Goal: Task Accomplishment & Management: Use online tool/utility

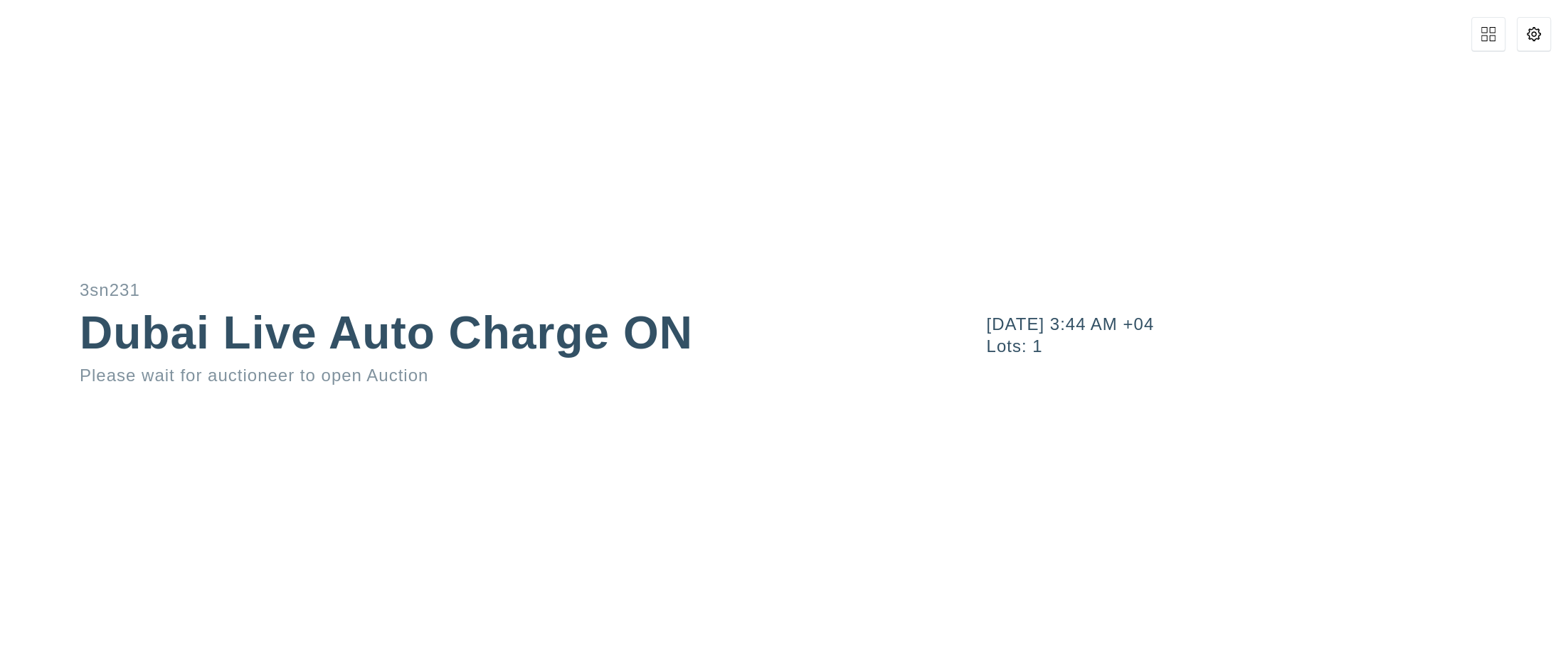
click at [1544, 32] on button at bounding box center [1534, 34] width 34 height 34
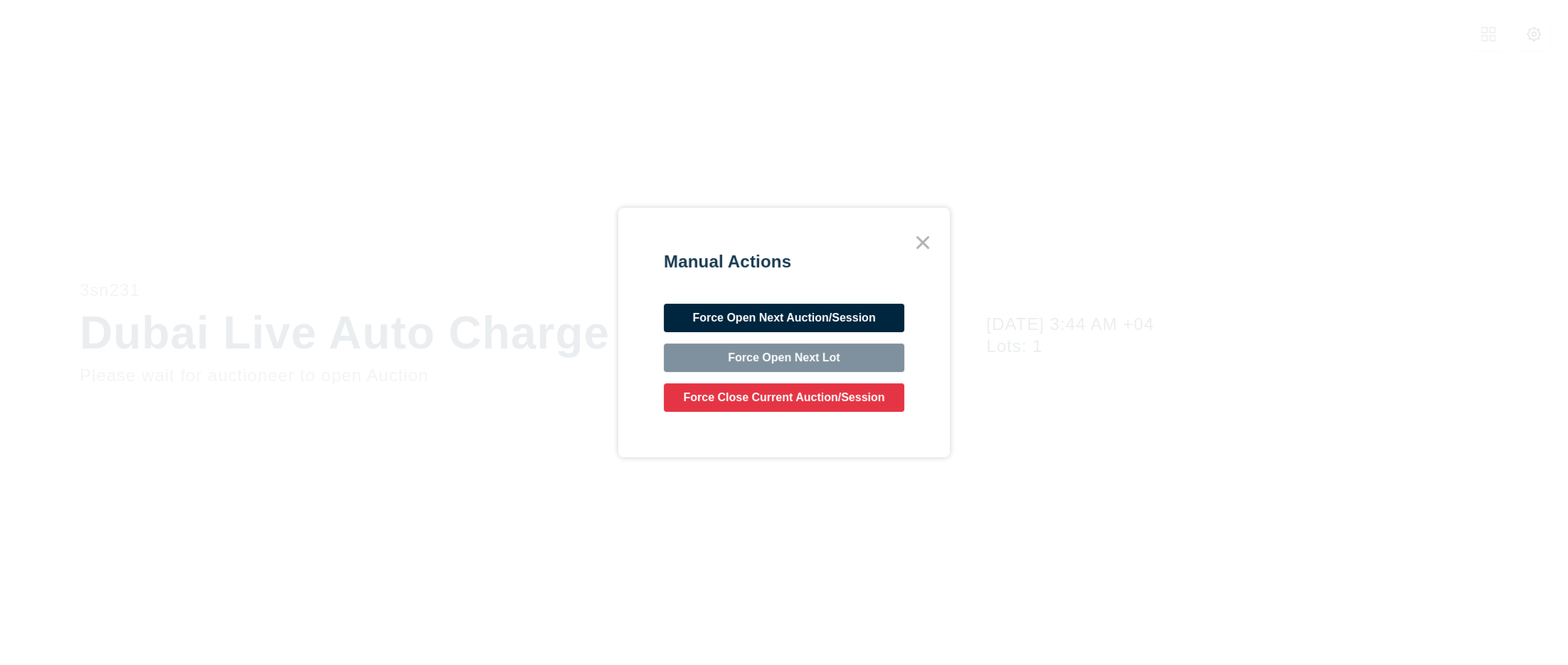
click at [873, 300] on div "Manual Actions Force Open Next Auction/Session Force Open Next Lot Force Close …" at bounding box center [784, 333] width 241 height 159
click at [869, 306] on button "Force Open Next Auction/Session" at bounding box center [784, 317] width 241 height 29
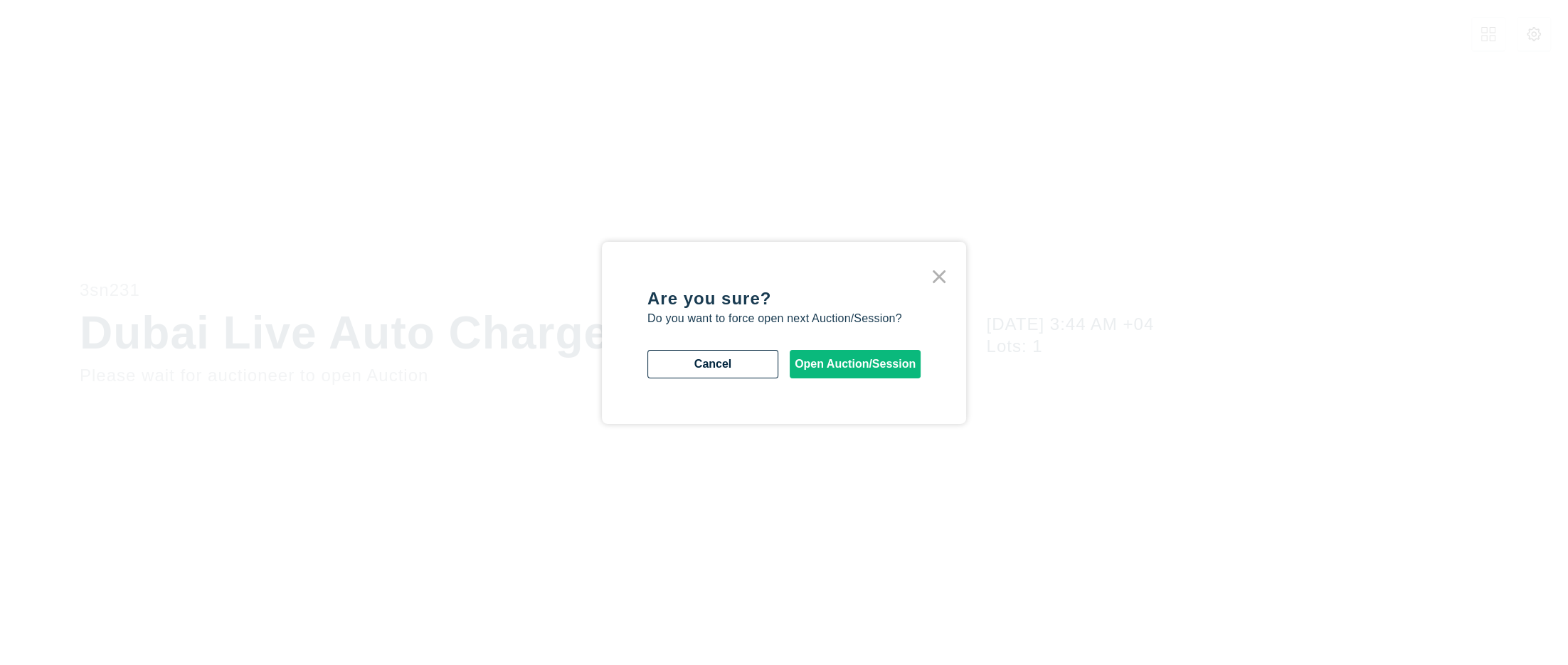
click at [942, 275] on icon at bounding box center [939, 276] width 26 height 26
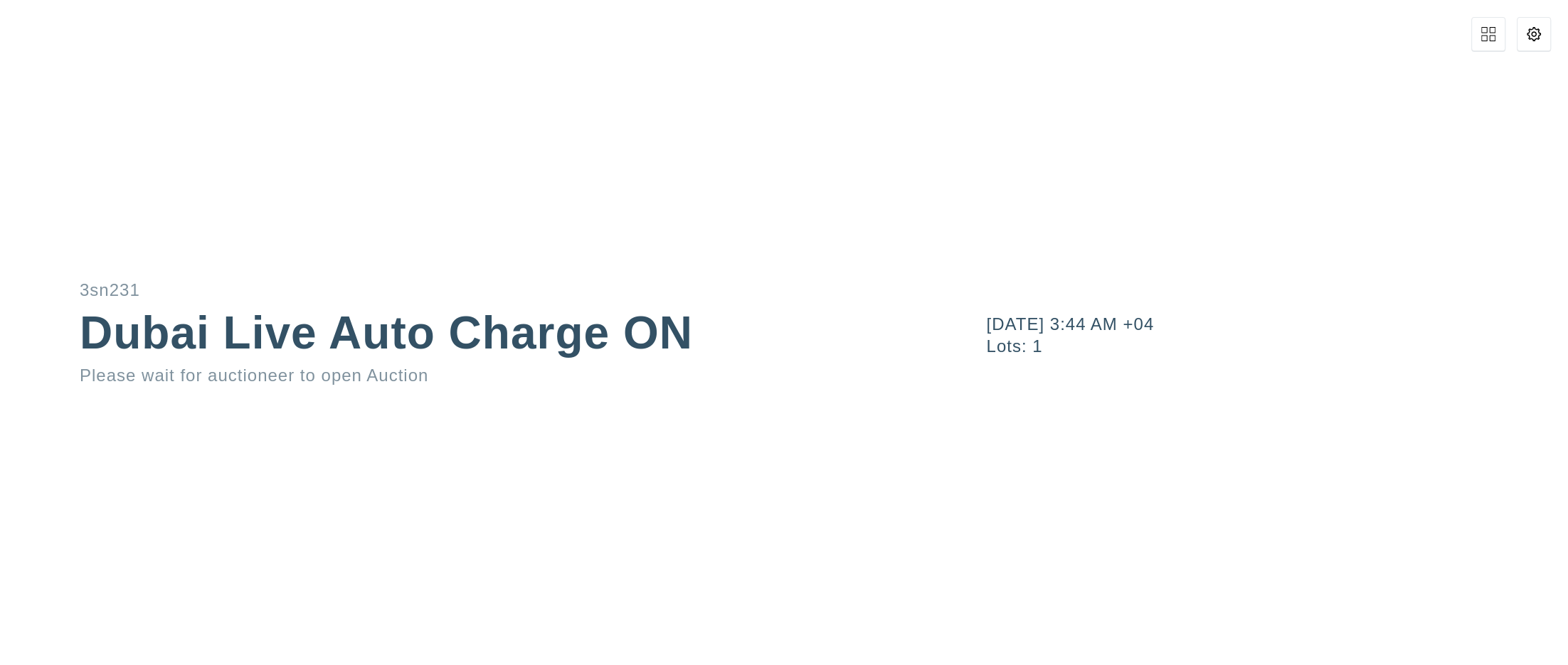
click at [1535, 39] on icon at bounding box center [1533, 34] width 14 height 14
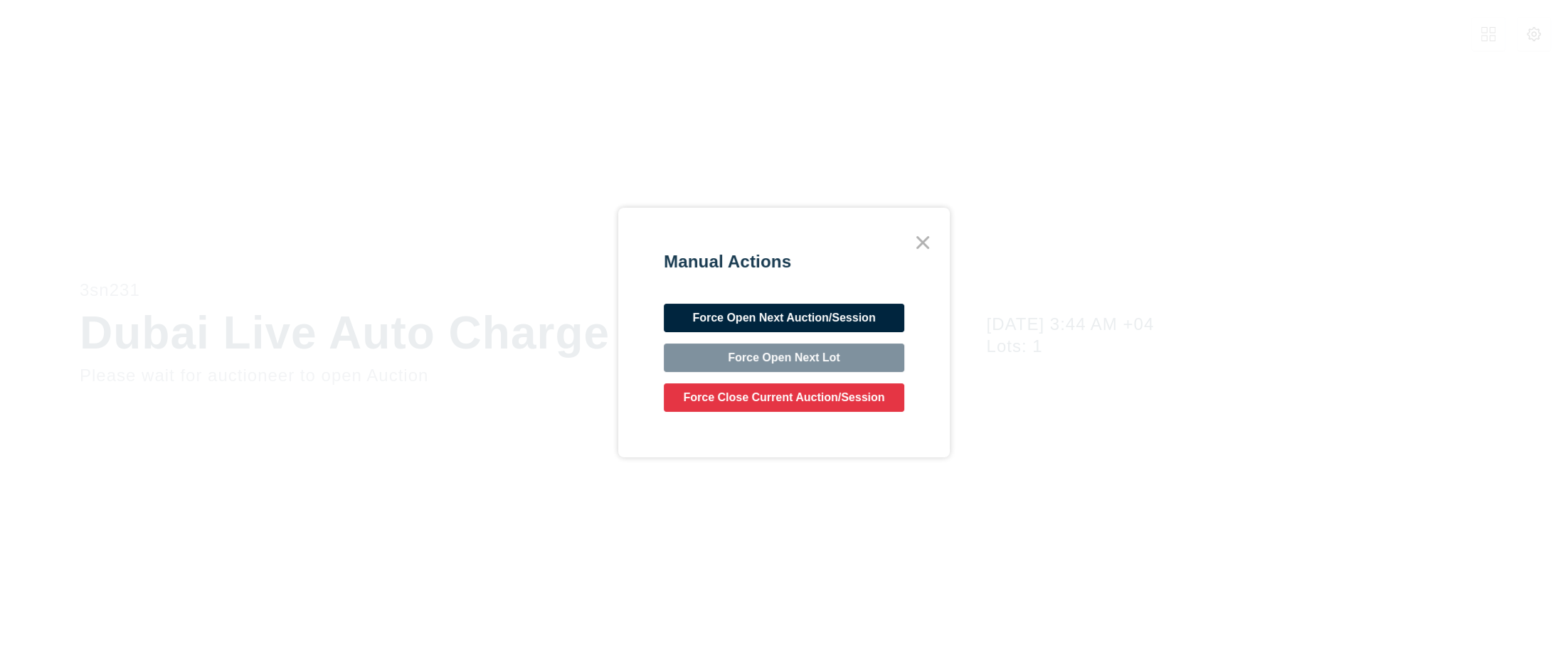
click at [854, 134] on div "Manual Actions Force Open Next Auction/Session Force Open Next Lot Force Close …" at bounding box center [784, 332] width 1568 height 665
click at [832, 311] on button "Force Open Next Auction/Session" at bounding box center [784, 317] width 241 height 29
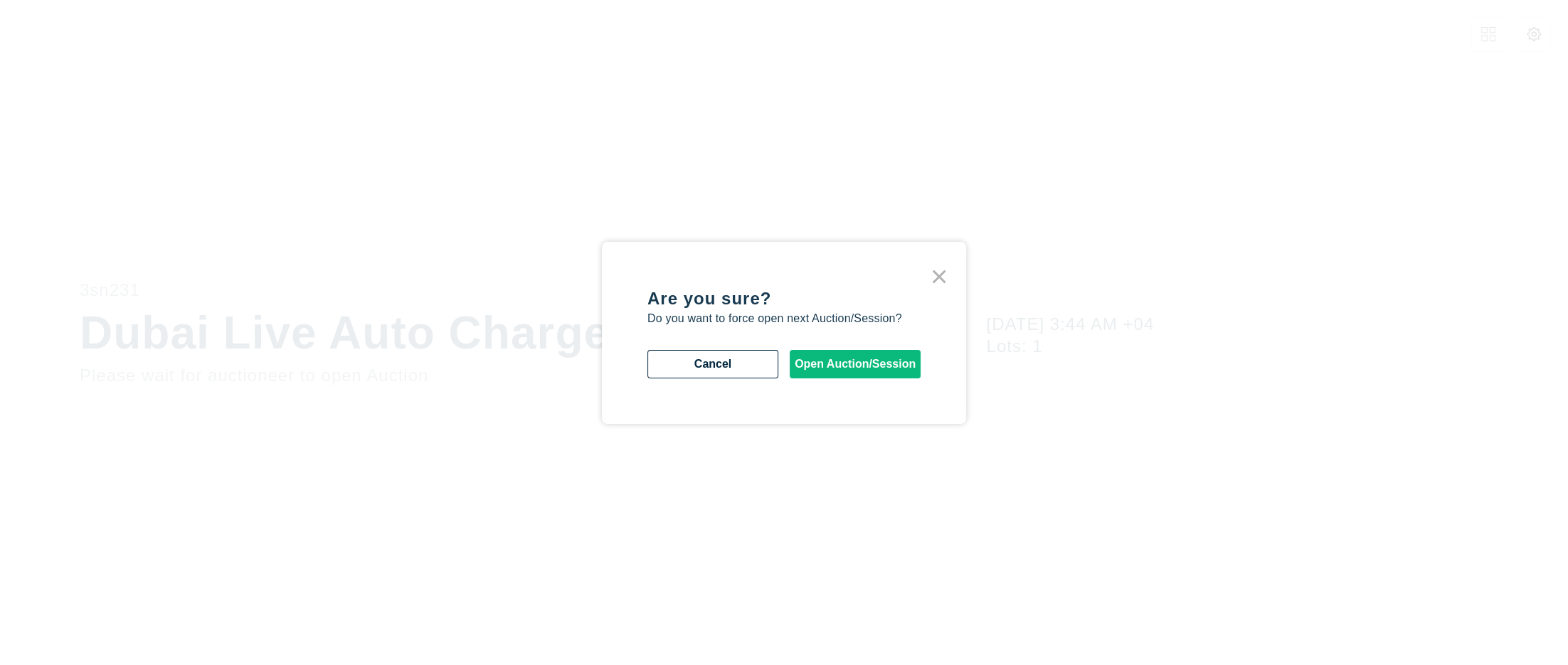
click at [838, 369] on button "Open Auction/Session" at bounding box center [855, 364] width 131 height 29
